Goal: Task Accomplishment & Management: Manage account settings

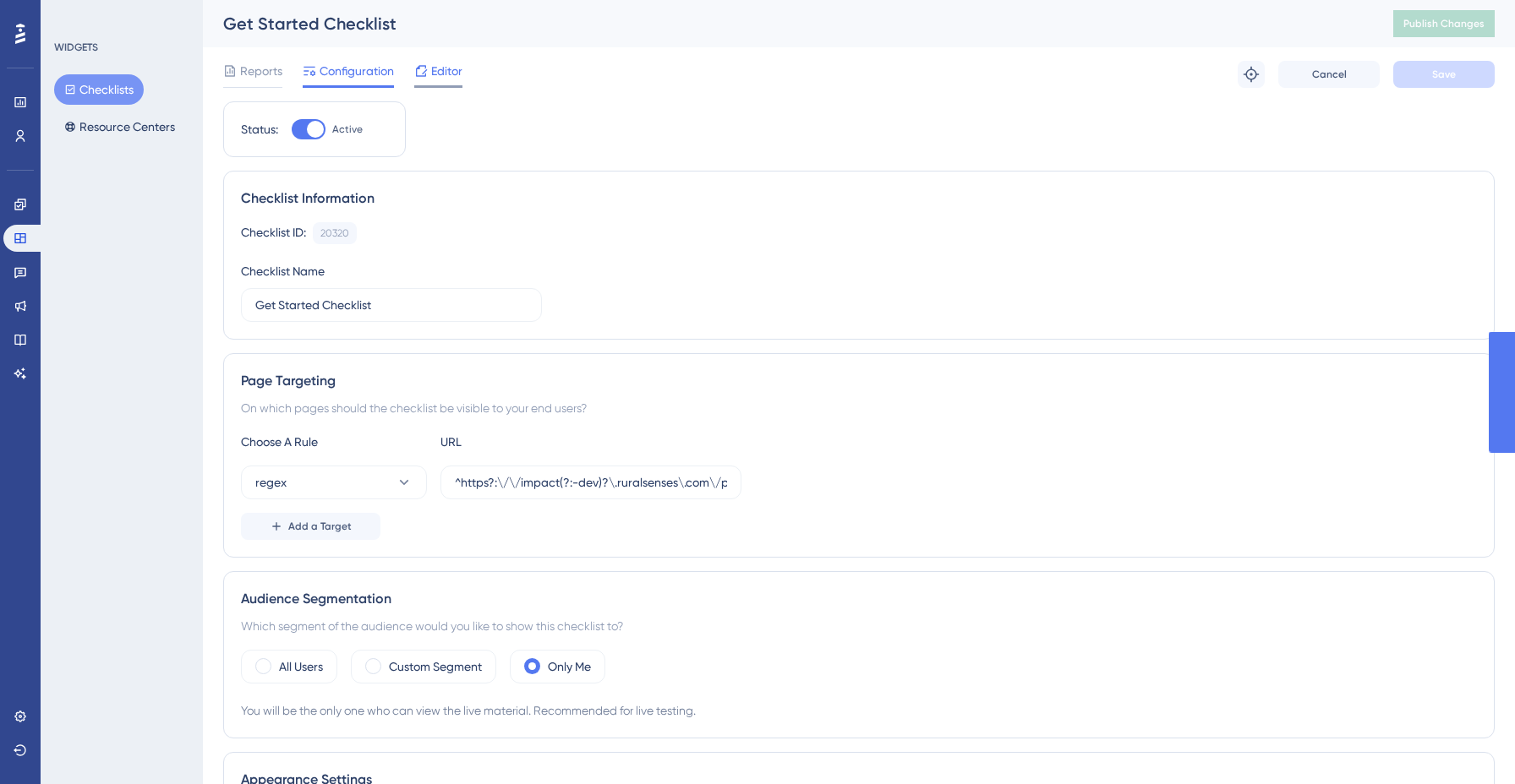
click at [437, 70] on span "Editor" at bounding box center [446, 70] width 31 height 20
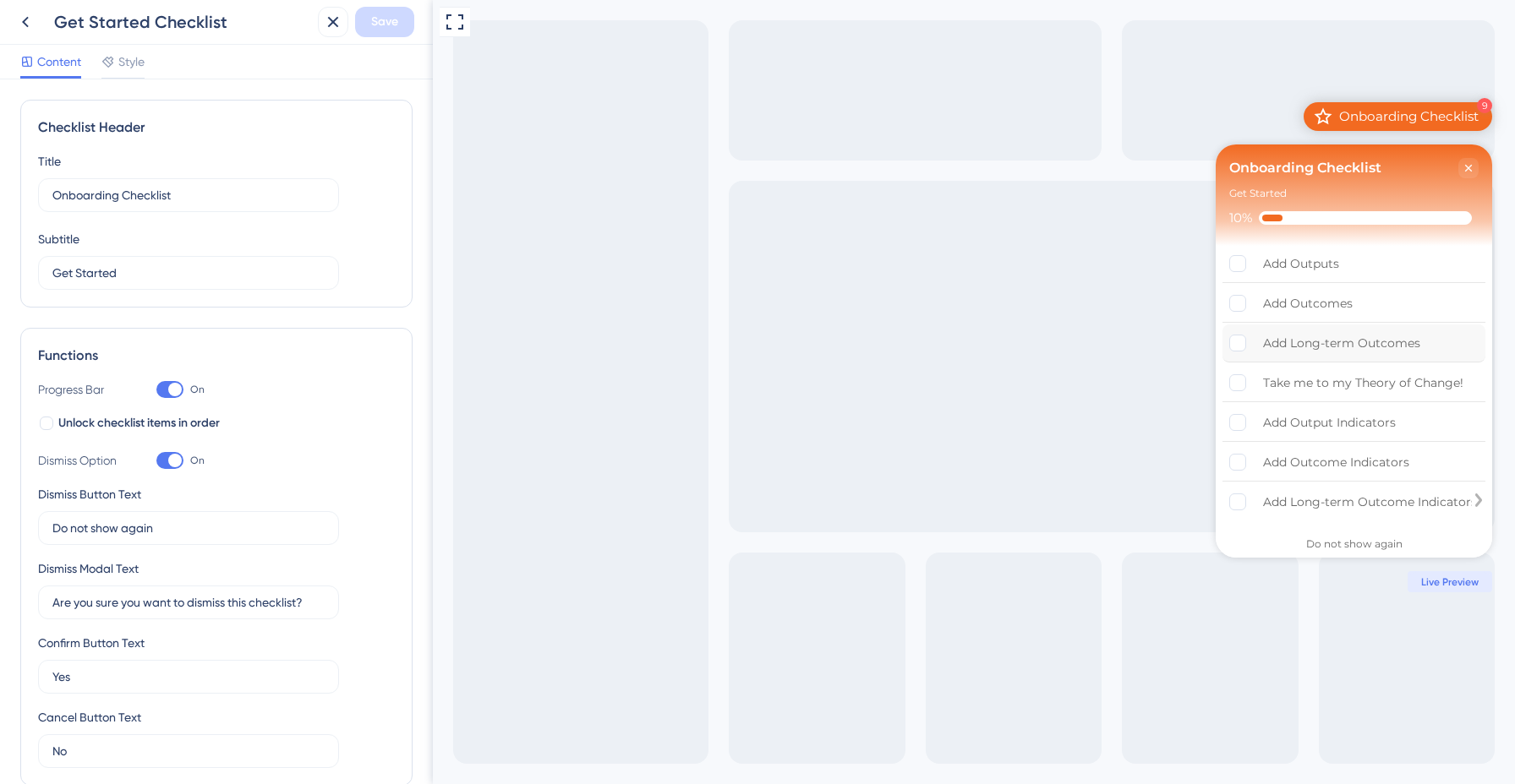
scroll to position [130, 0]
click at [1393, 492] on div "Add Long-term Outcome Indicators" at bounding box center [1370, 499] width 214 height 20
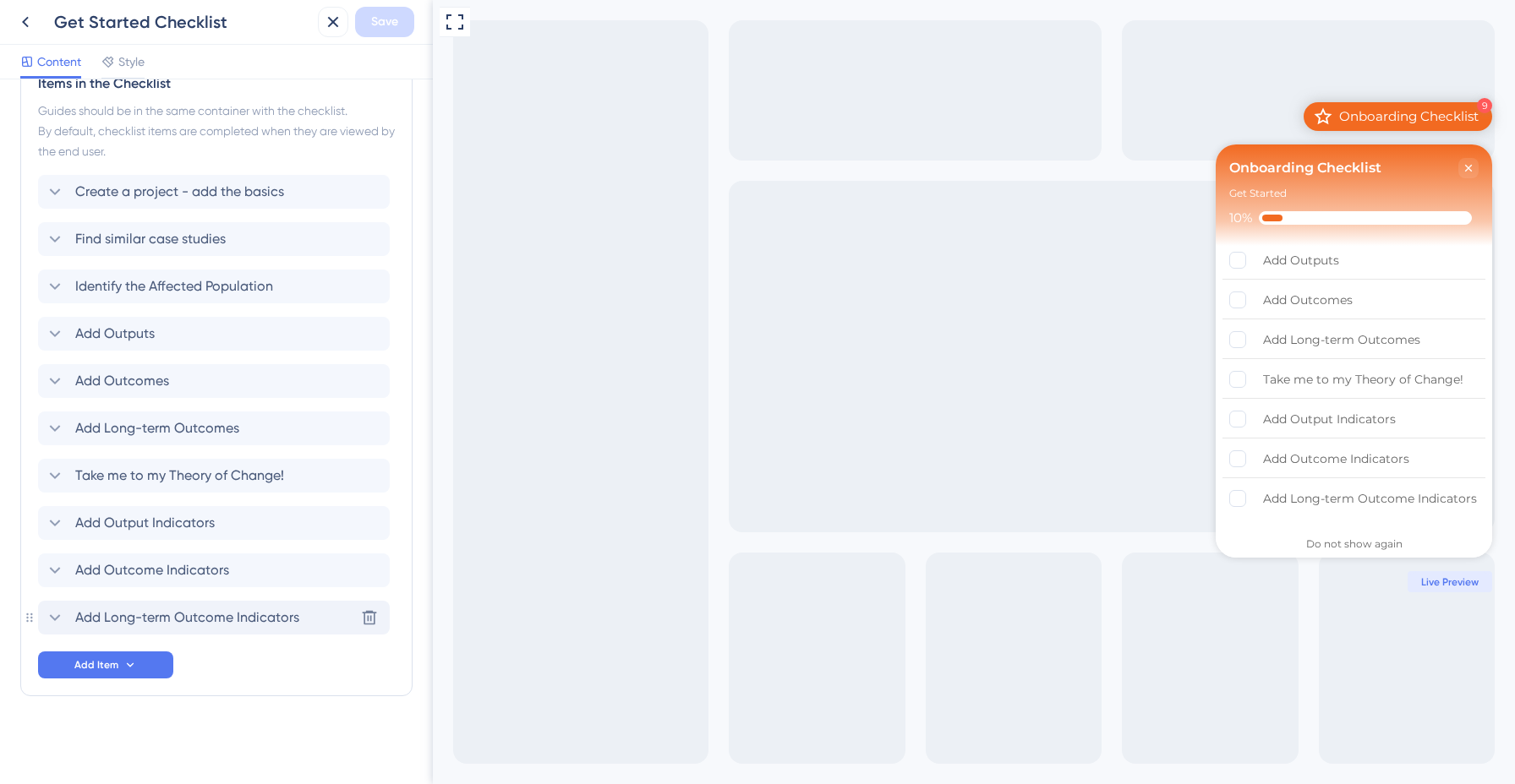
click at [248, 620] on span "Add Long-term Outcome Indicators" at bounding box center [187, 617] width 224 height 20
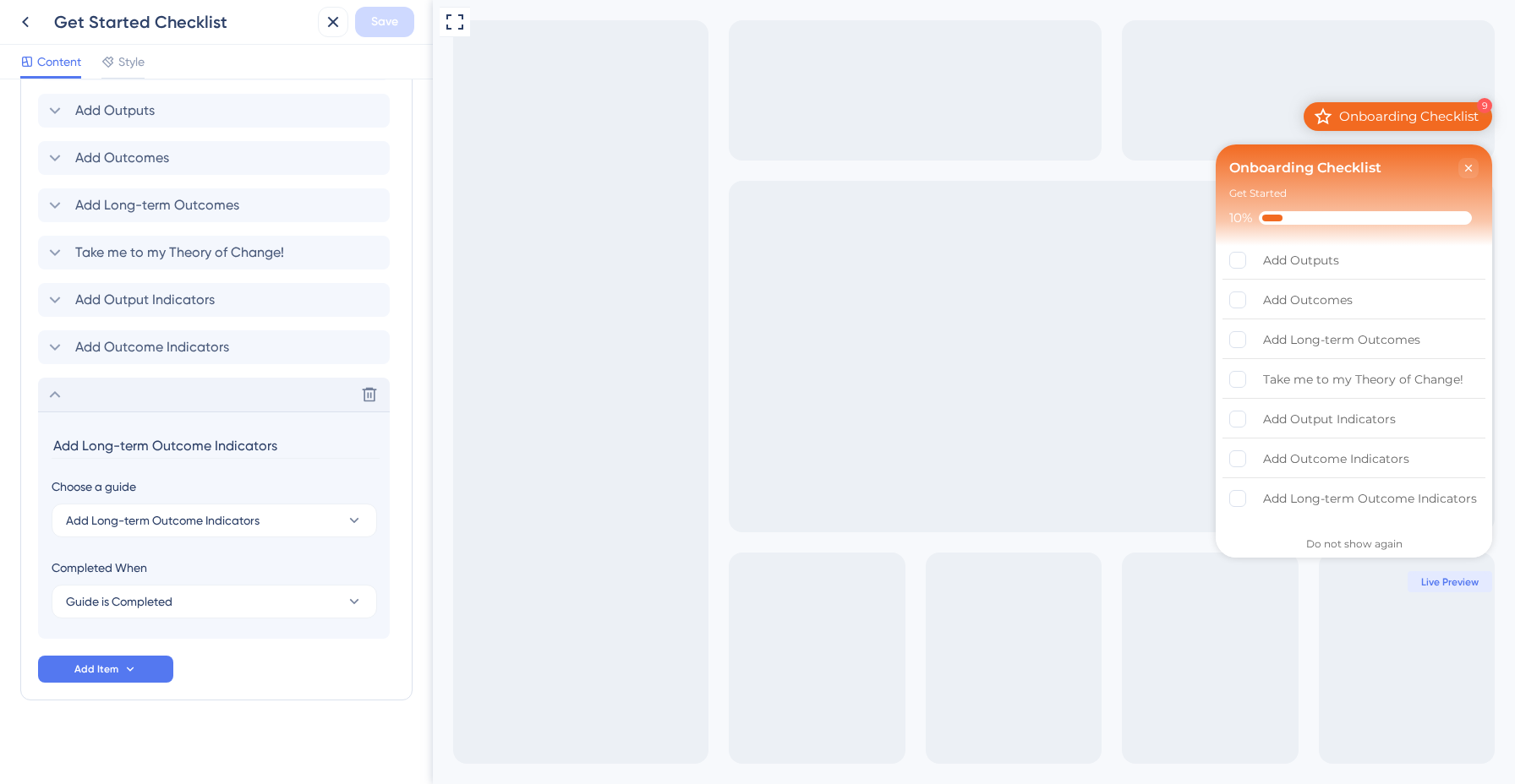
scroll to position [978, 0]
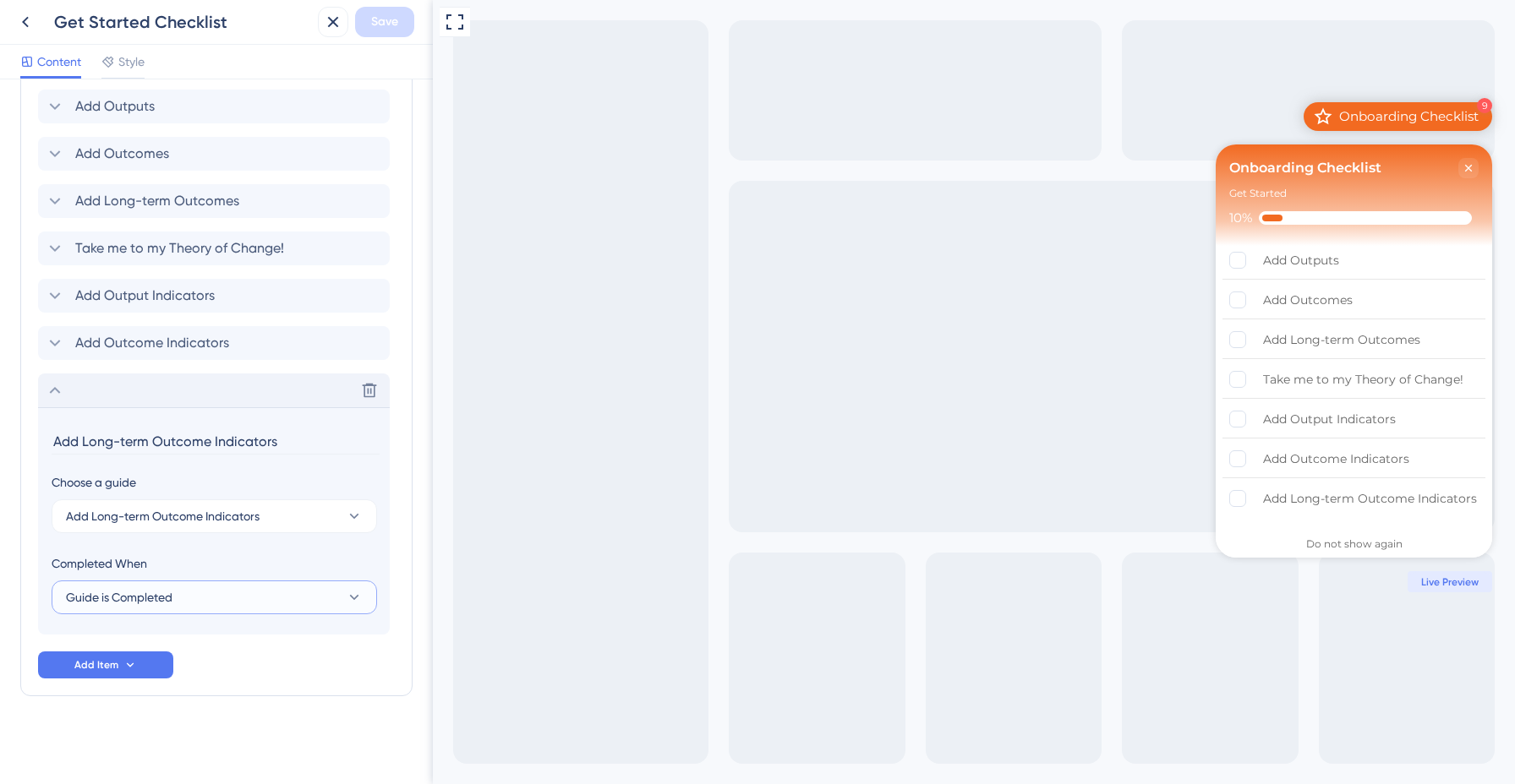
click at [226, 605] on button "Guide is Completed" at bounding box center [213, 597] width 325 height 34
click at [177, 674] on div "Goal is Reached Goal is Reached" at bounding box center [214, 683] width 277 height 34
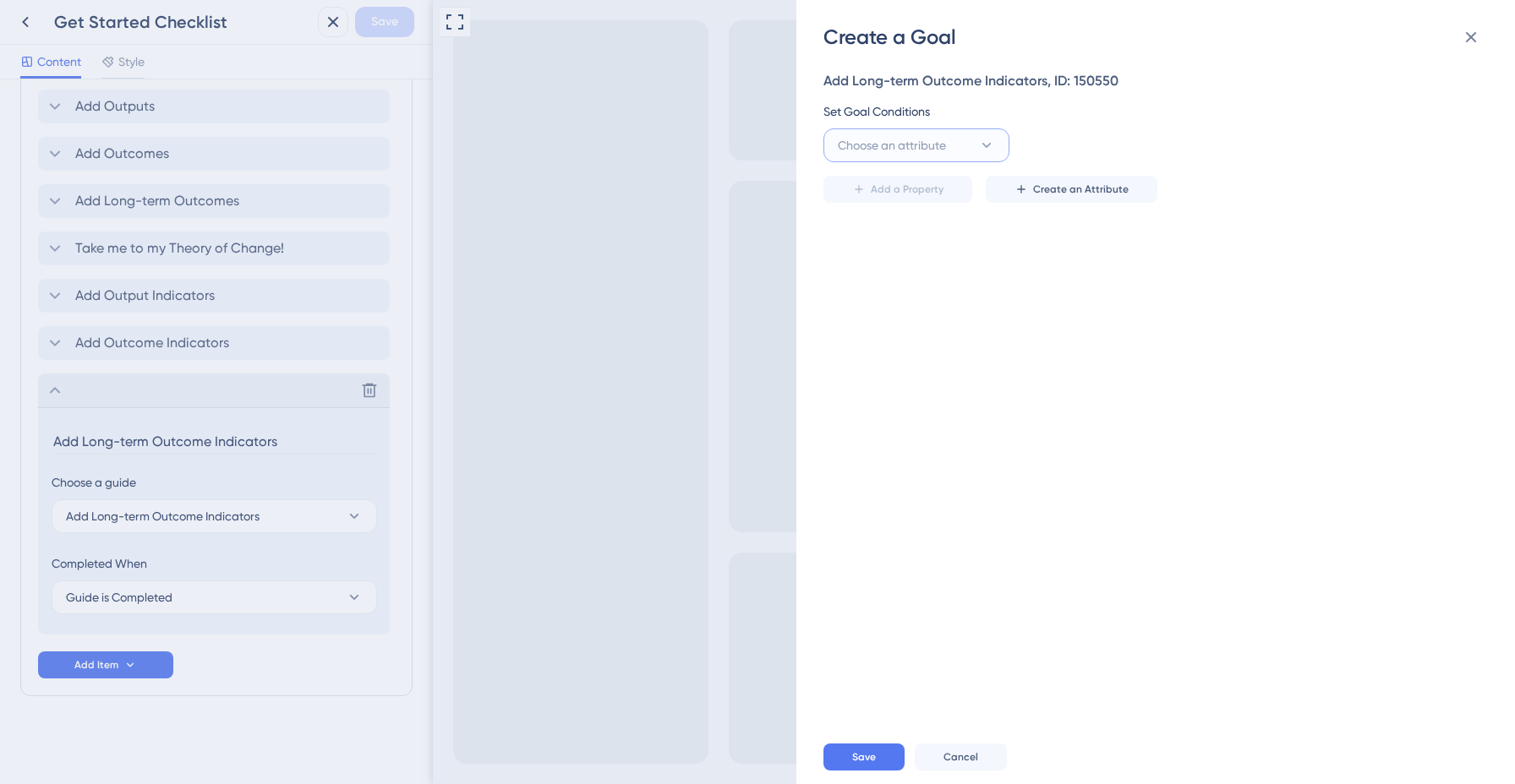
click at [921, 140] on span "Choose an attribute" at bounding box center [892, 145] width 108 height 20
type input "long"
click at [926, 249] on span "long_term_outcome_complete" at bounding box center [916, 248] width 137 height 20
click at [988, 148] on icon at bounding box center [987, 146] width 17 height 17
click at [941, 151] on span "long_term_outcome_complete" at bounding box center [905, 145] width 133 height 20
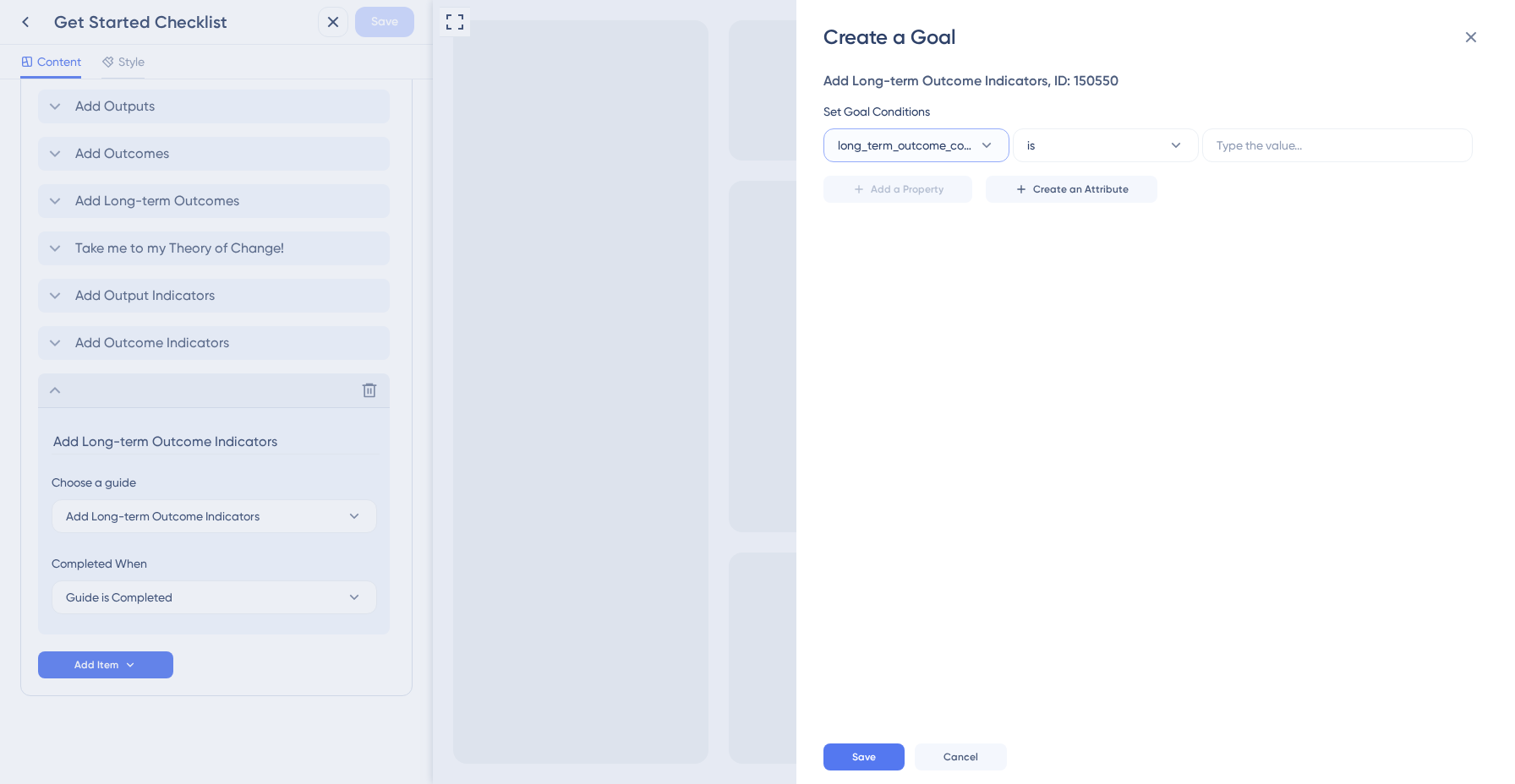
click at [923, 151] on span "long_term_outcome_complete" at bounding box center [905, 145] width 133 height 20
type input "long_term_outcome_indicator_complete"
click at [1459, 38] on button at bounding box center [1471, 37] width 34 height 34
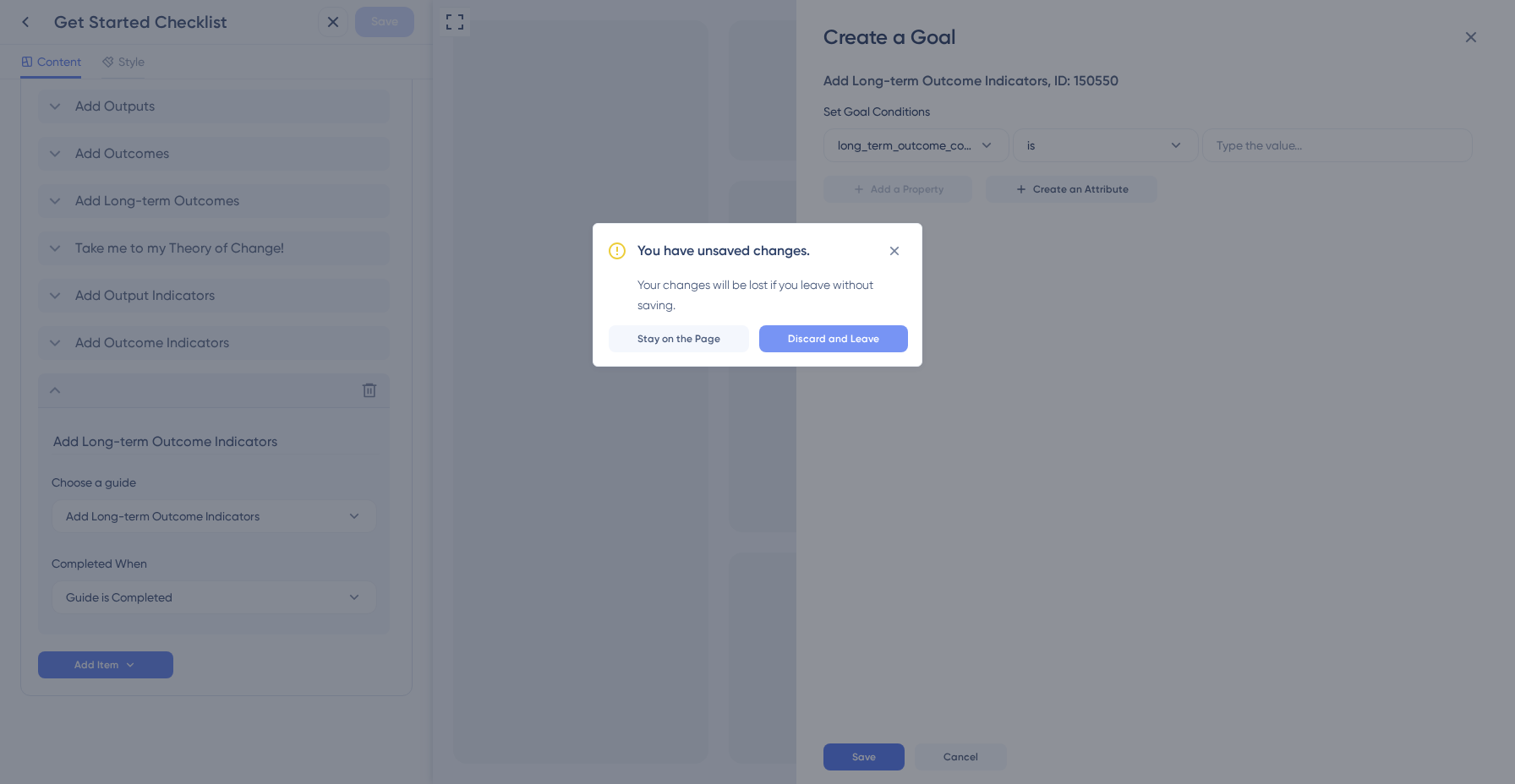
click at [772, 347] on button "Discard and Leave" at bounding box center [833, 338] width 149 height 27
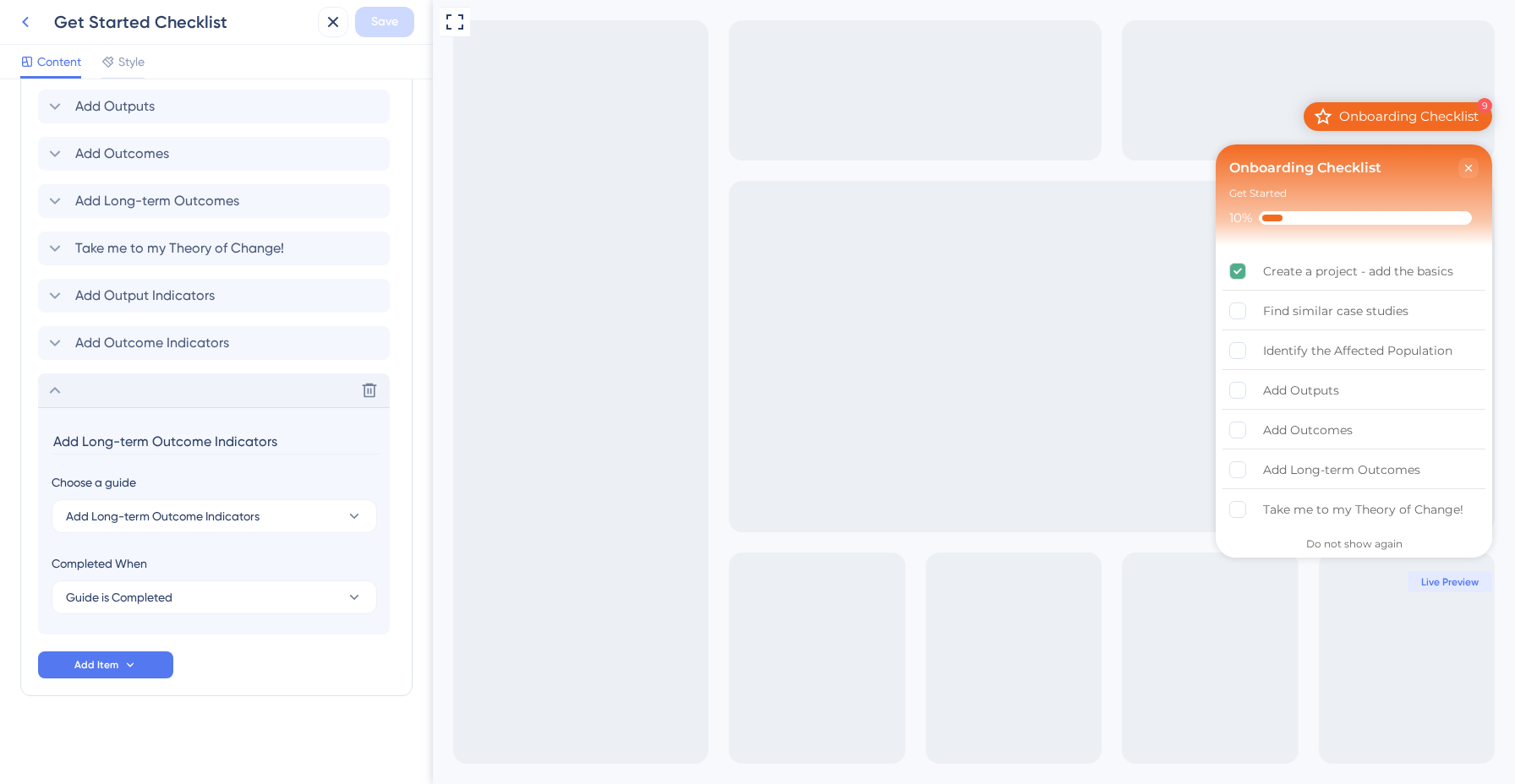
click at [25, 23] on icon at bounding box center [25, 22] width 7 height 11
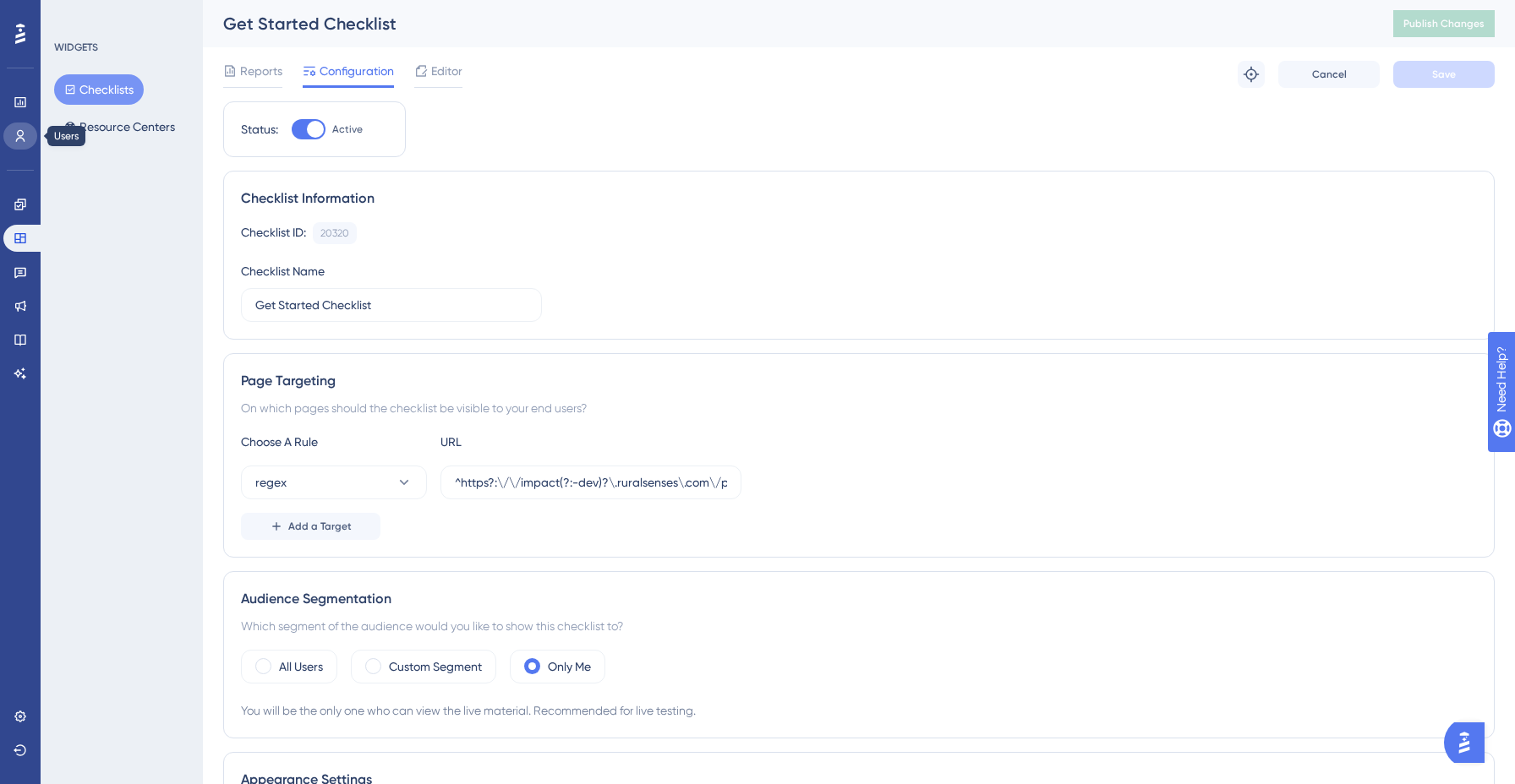
click at [24, 135] on icon at bounding box center [20, 136] width 14 height 14
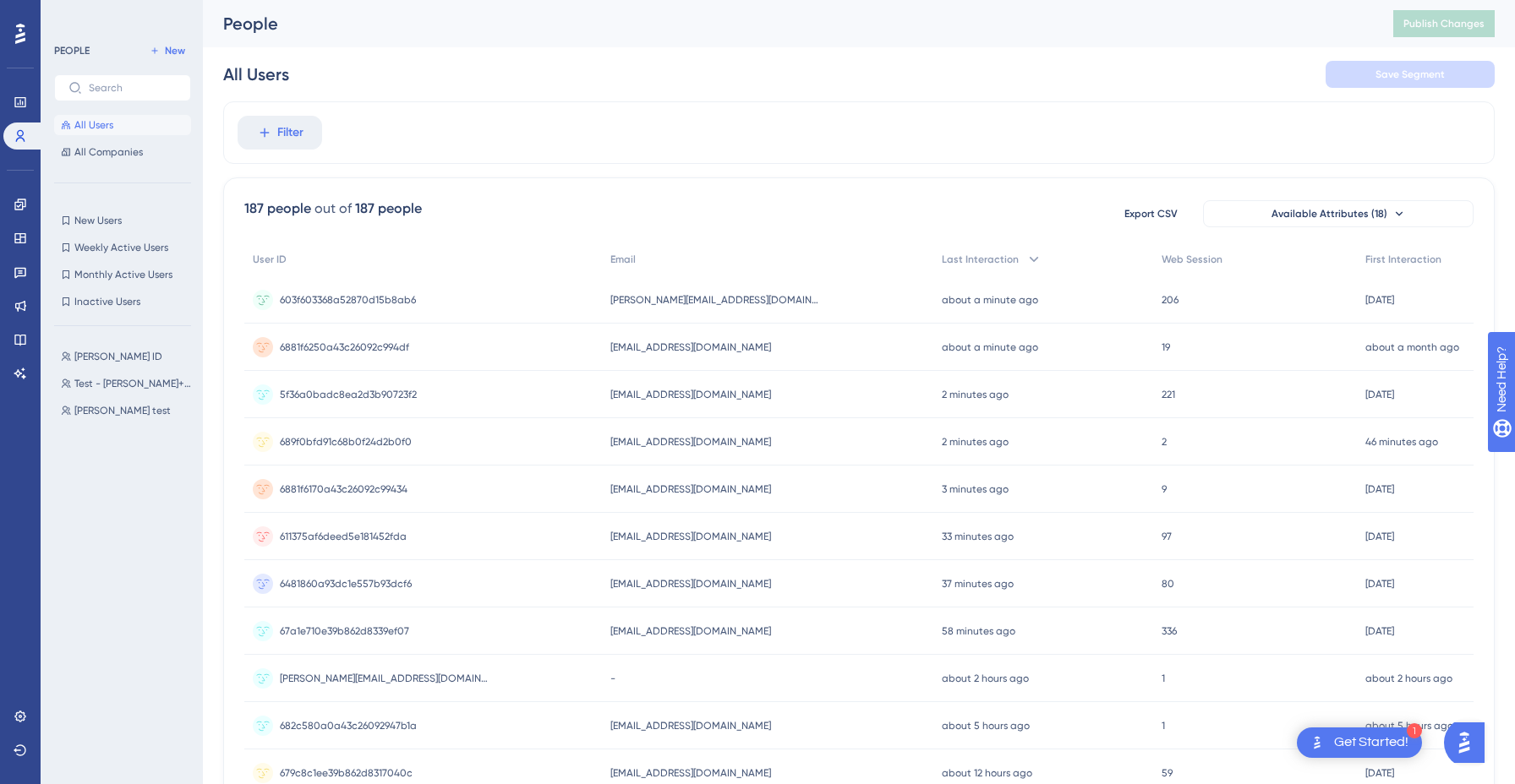
click at [373, 302] on span "603f603368a52870d15b8ab6" at bounding box center [347, 300] width 136 height 14
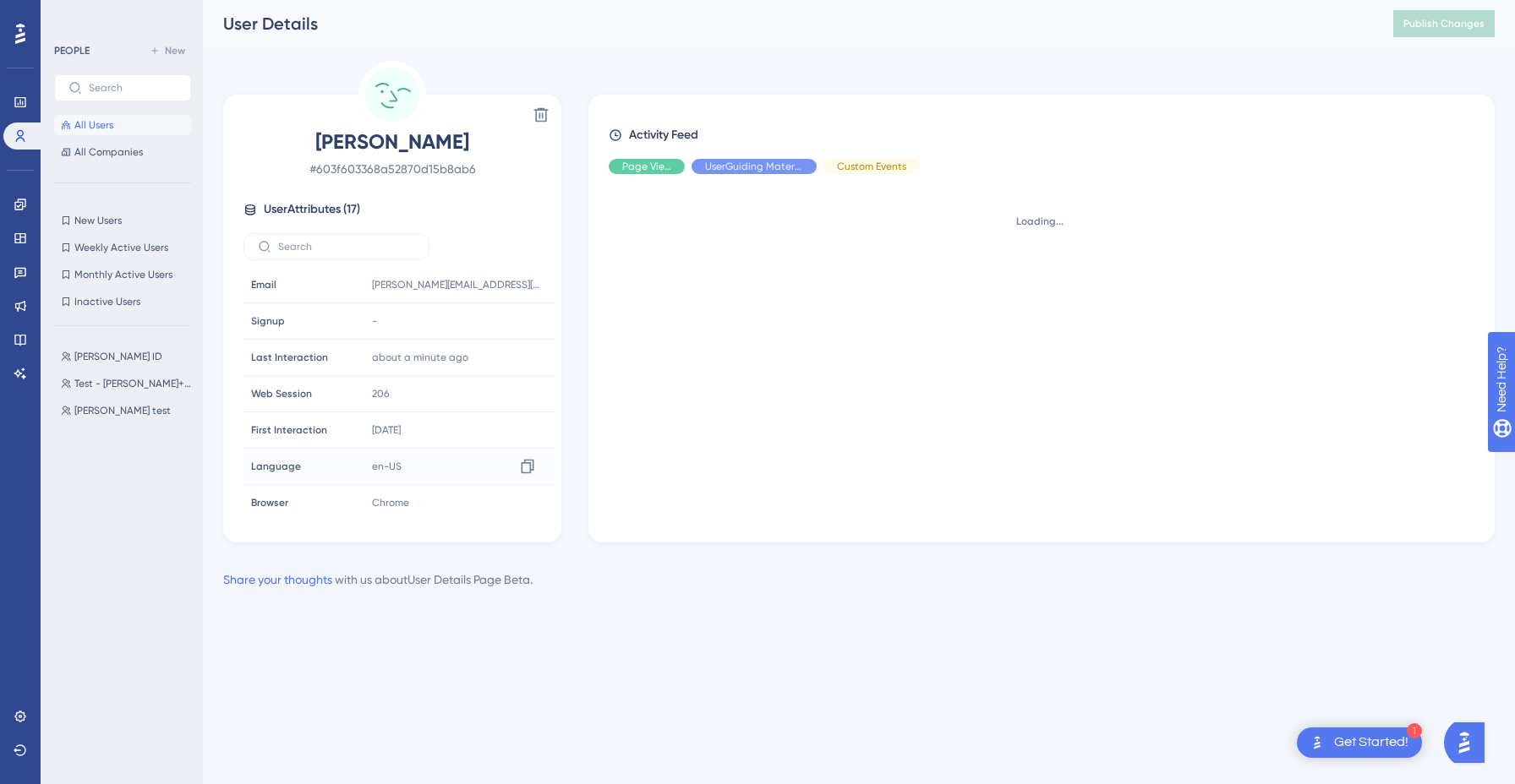
scroll to position [369, 0]
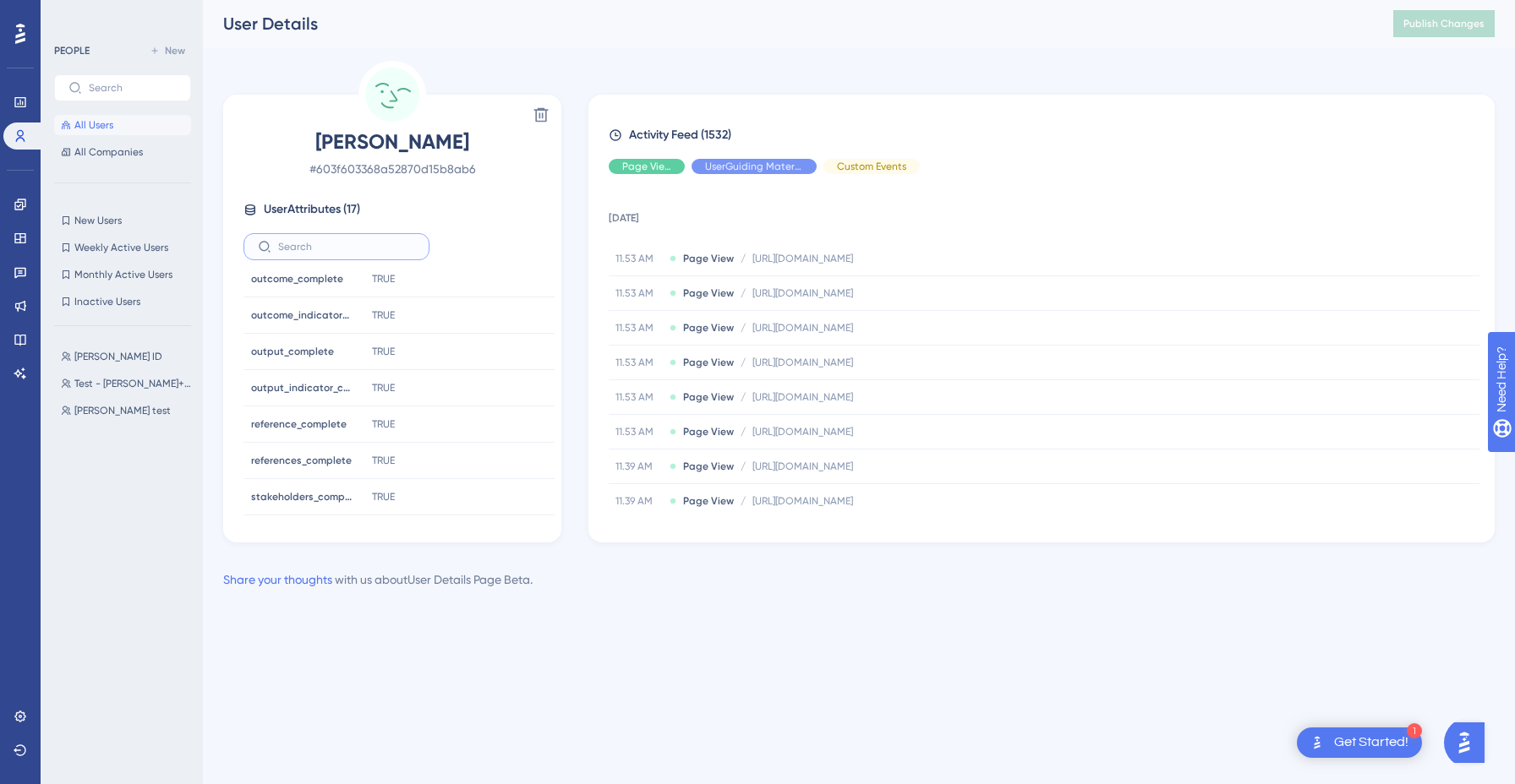
click at [362, 252] on input "text" at bounding box center [346, 247] width 137 height 12
paste input "long_term_outcome_indicator_complete"
type input "long_term_outcome_indicator_complete"
click at [481, 425] on div "TRUE Copy TRUE" at bounding box center [456, 423] width 182 height 34
click at [302, 421] on span "reference_complete" at bounding box center [298, 424] width 95 height 14
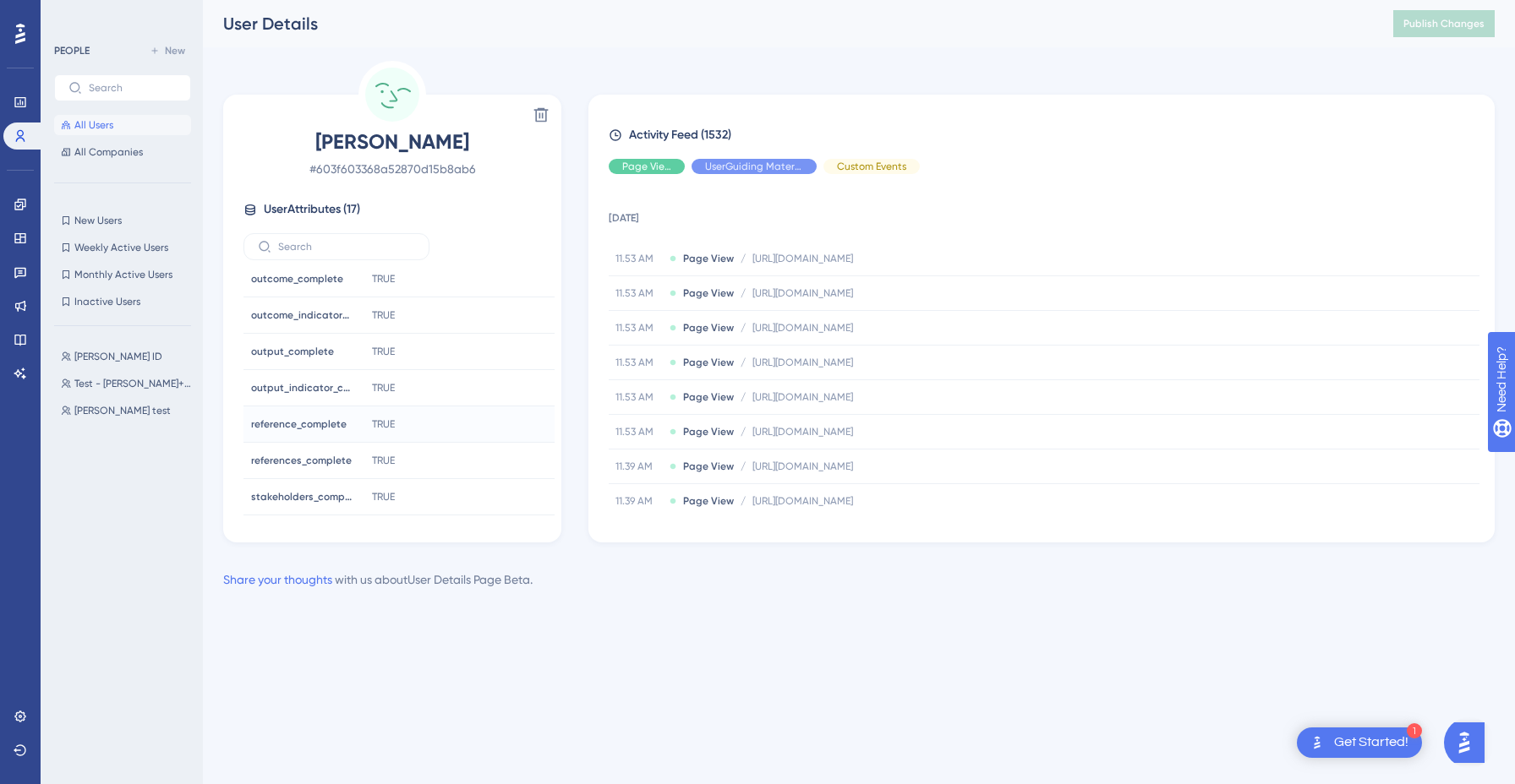
click at [302, 421] on span "reference_complete" at bounding box center [298, 424] width 95 height 14
click at [542, 113] on icon at bounding box center [541, 115] width 17 height 17
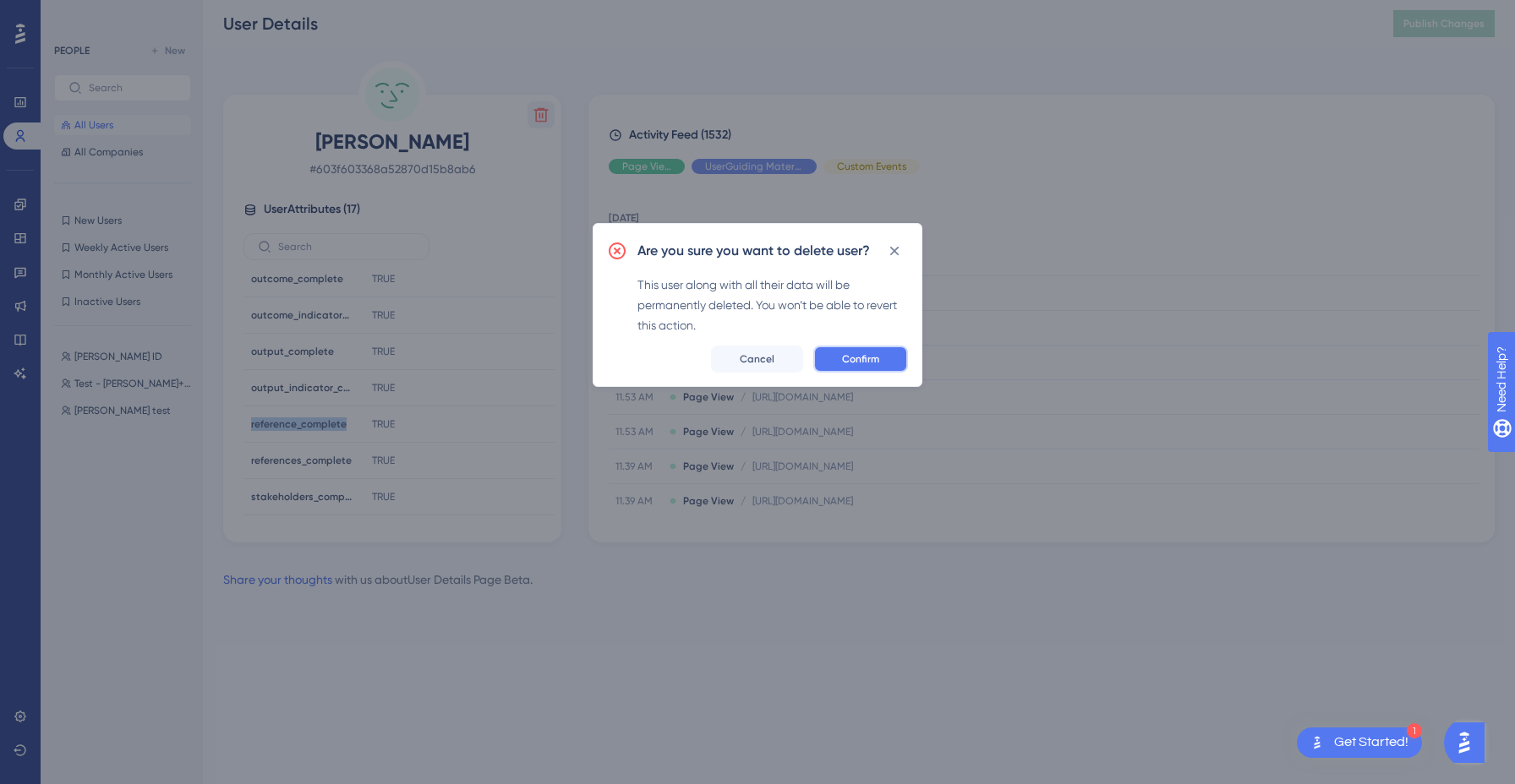
click at [858, 355] on span "Confirm" at bounding box center [860, 360] width 38 height 14
